Goal: Information Seeking & Learning: Learn about a topic

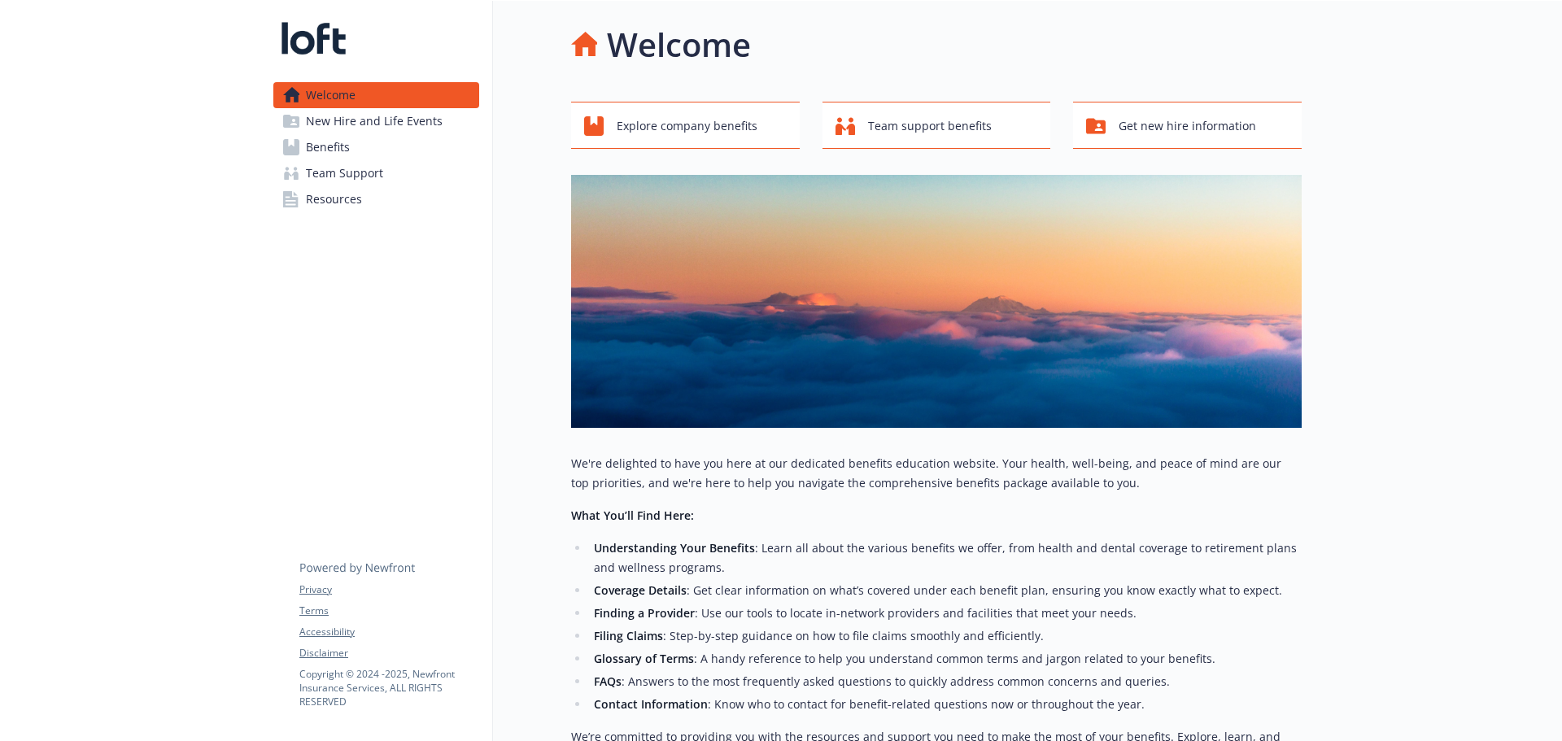
click at [334, 146] on span "Benefits" at bounding box center [328, 147] width 44 height 26
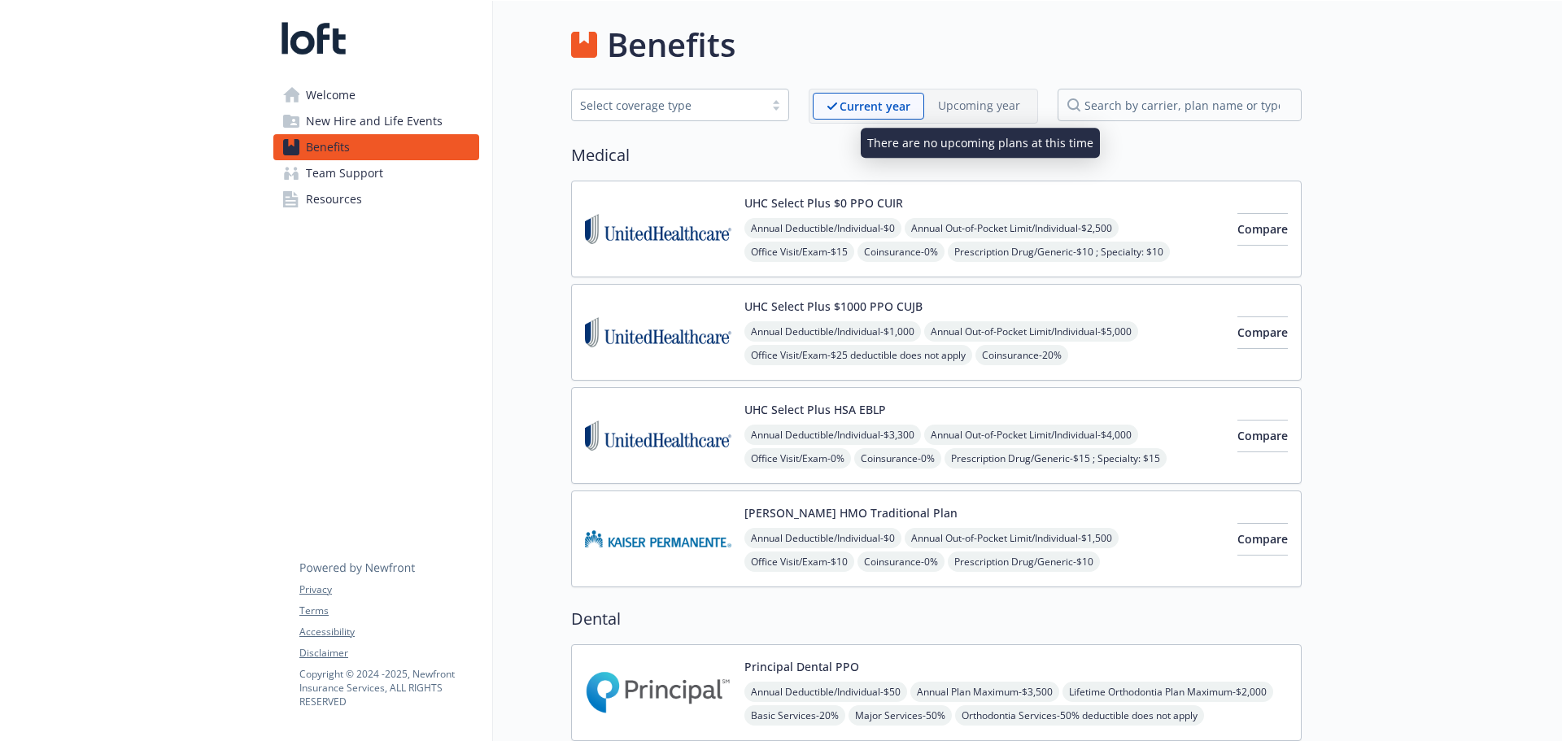
click at [993, 111] on p "Upcoming year" at bounding box center [979, 105] width 82 height 17
click at [642, 230] on img at bounding box center [658, 228] width 146 height 69
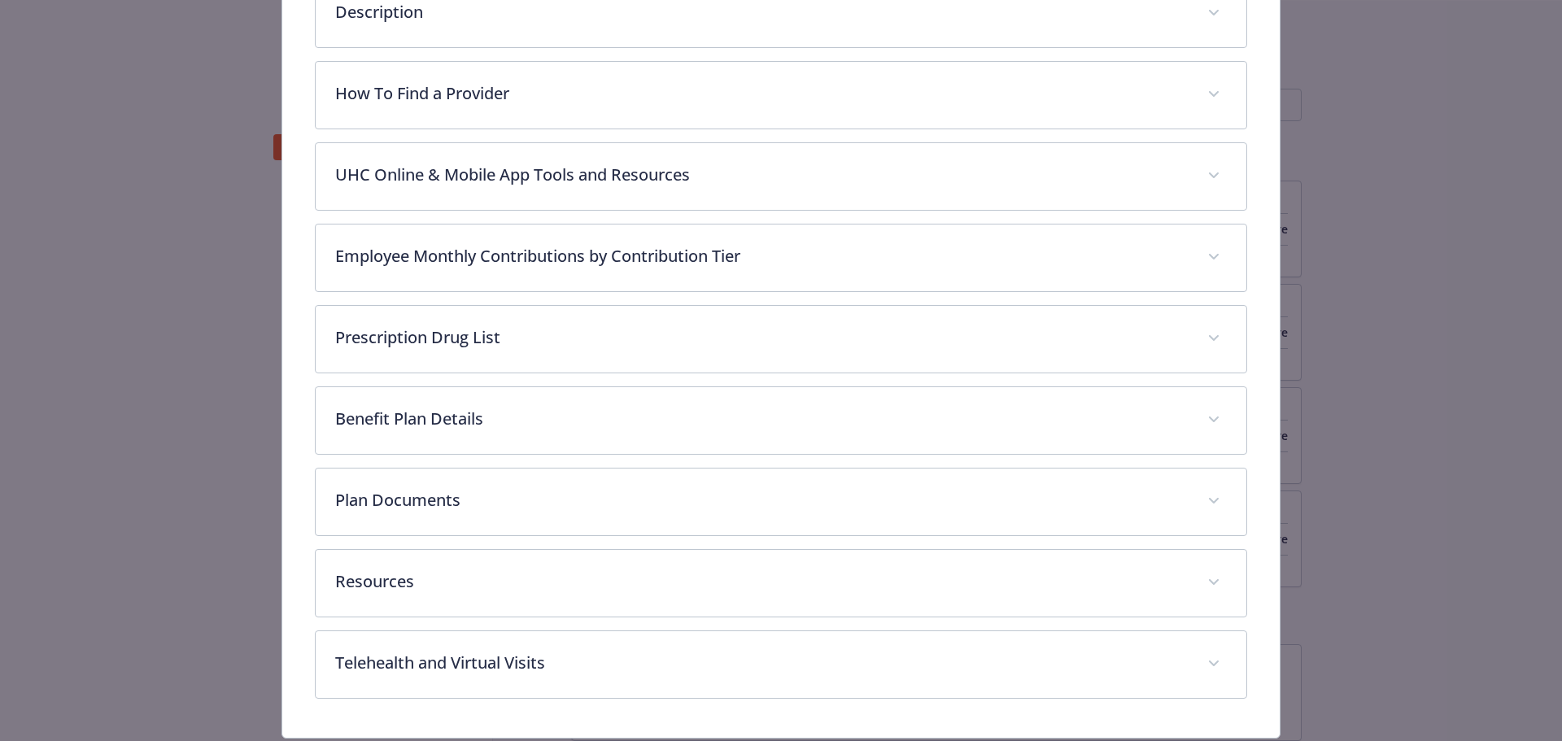
scroll to position [665, 0]
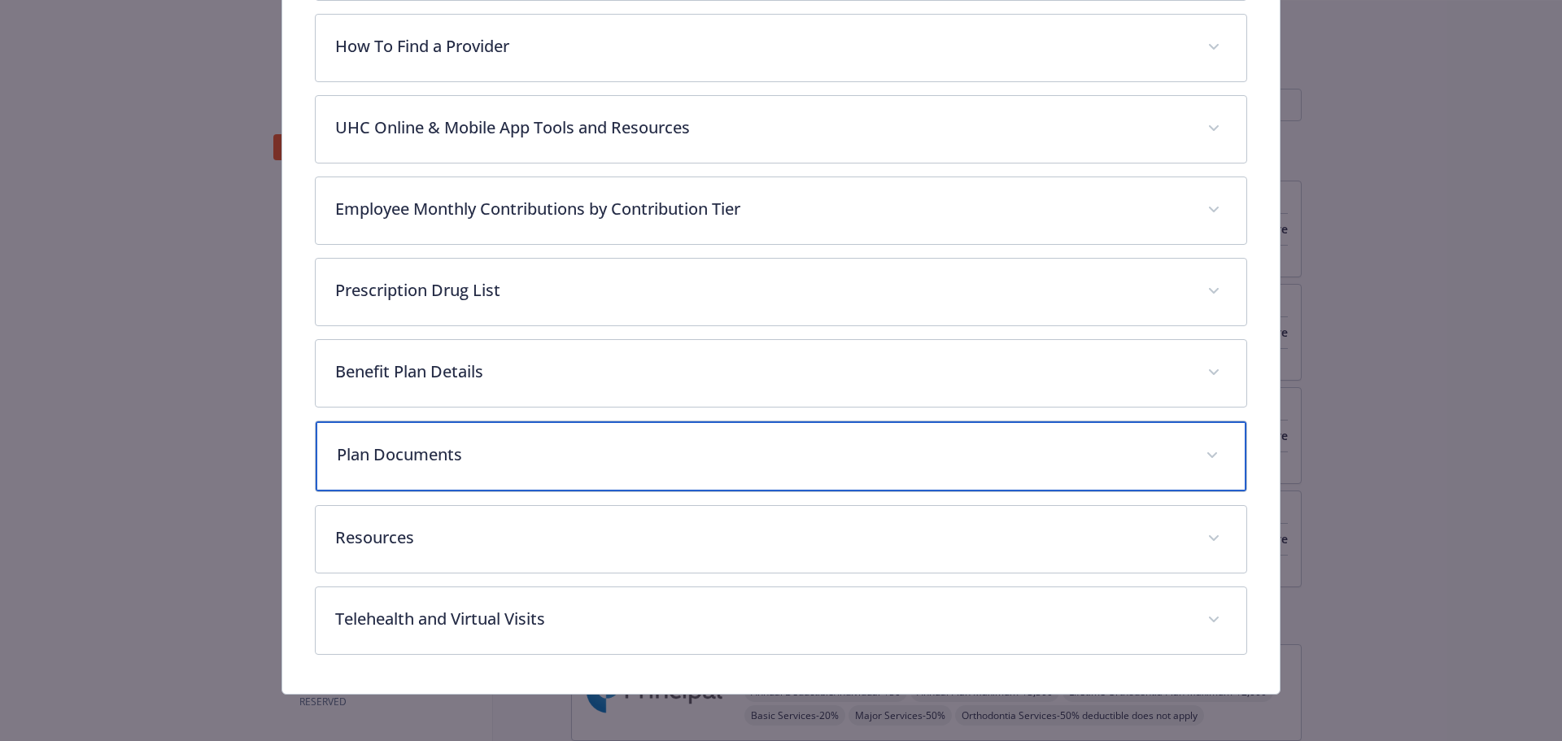
click at [531, 438] on div "Plan Documents" at bounding box center [781, 456] width 931 height 70
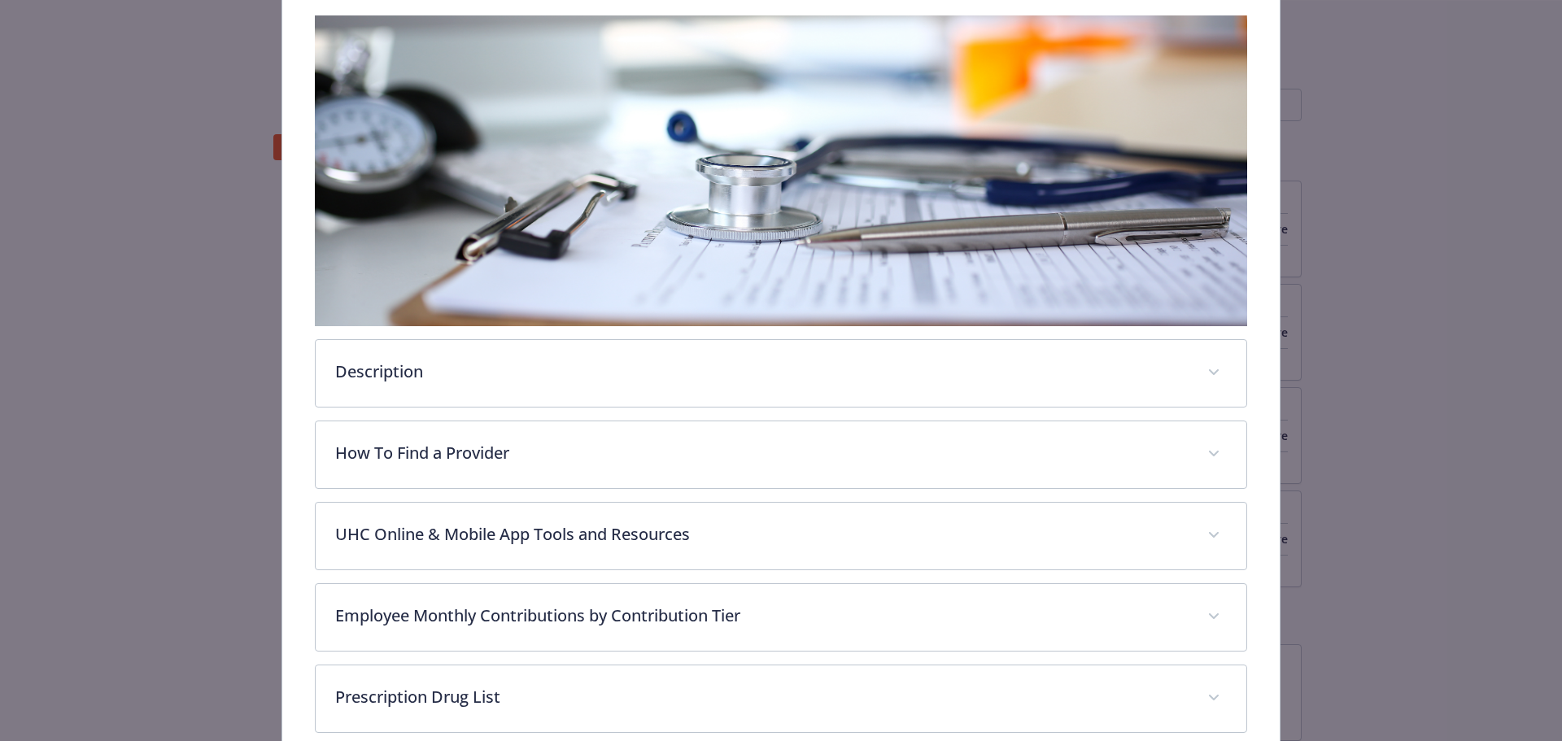
scroll to position [0, 0]
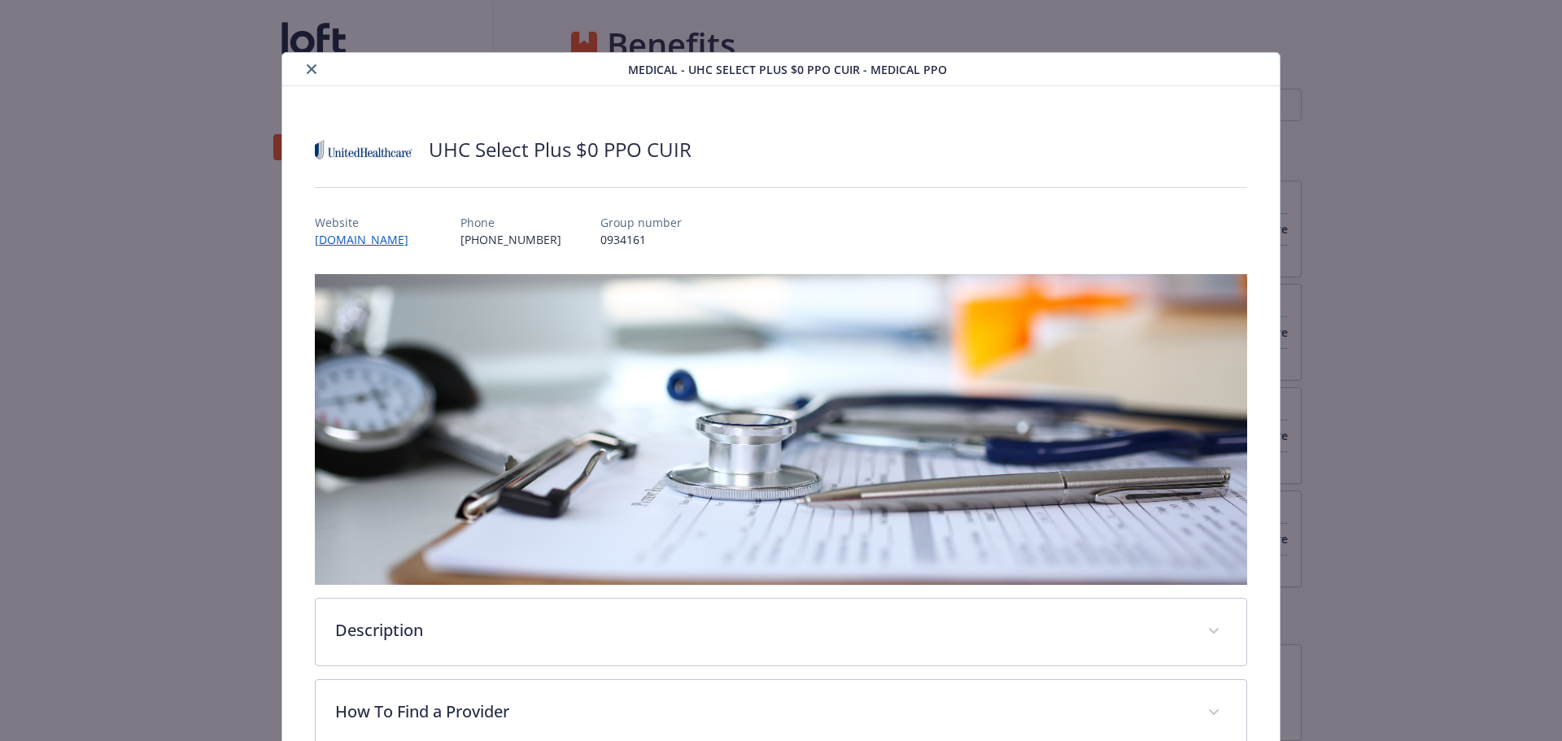
click at [312, 69] on icon "close" at bounding box center [312, 69] width 10 height 10
